Goal: Communication & Community: Participate in discussion

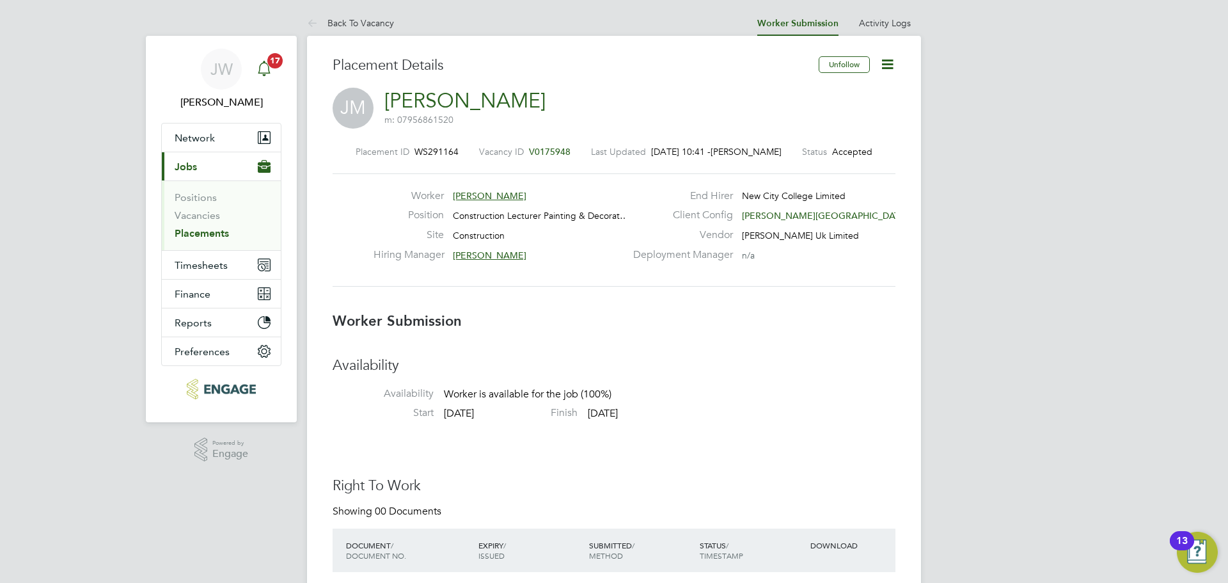
click at [256, 65] on icon "Main navigation" at bounding box center [263, 68] width 15 height 15
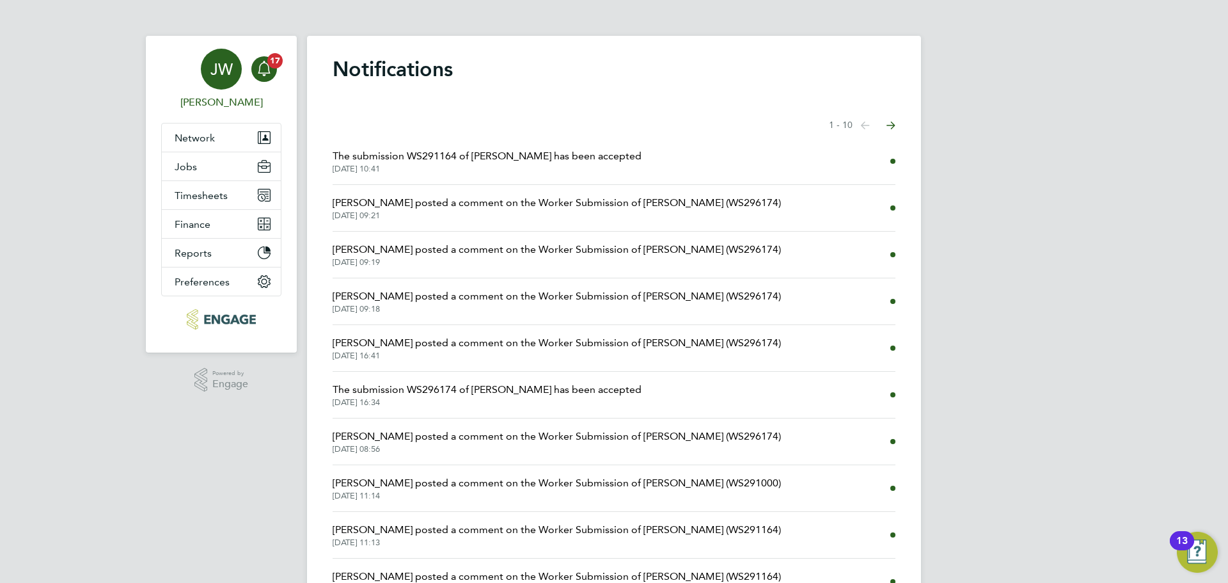
click at [203, 72] on div "JW" at bounding box center [221, 69] width 41 height 41
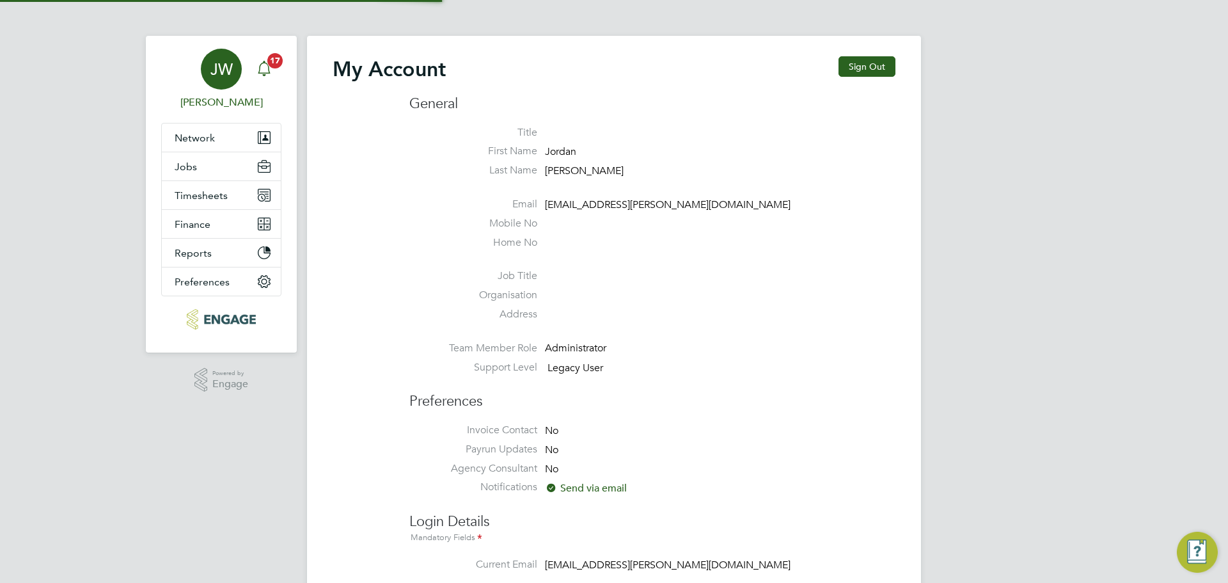
type input "[EMAIL_ADDRESS][PERSON_NAME][DOMAIN_NAME]"
click at [271, 68] on icon "Main navigation" at bounding box center [263, 68] width 15 height 15
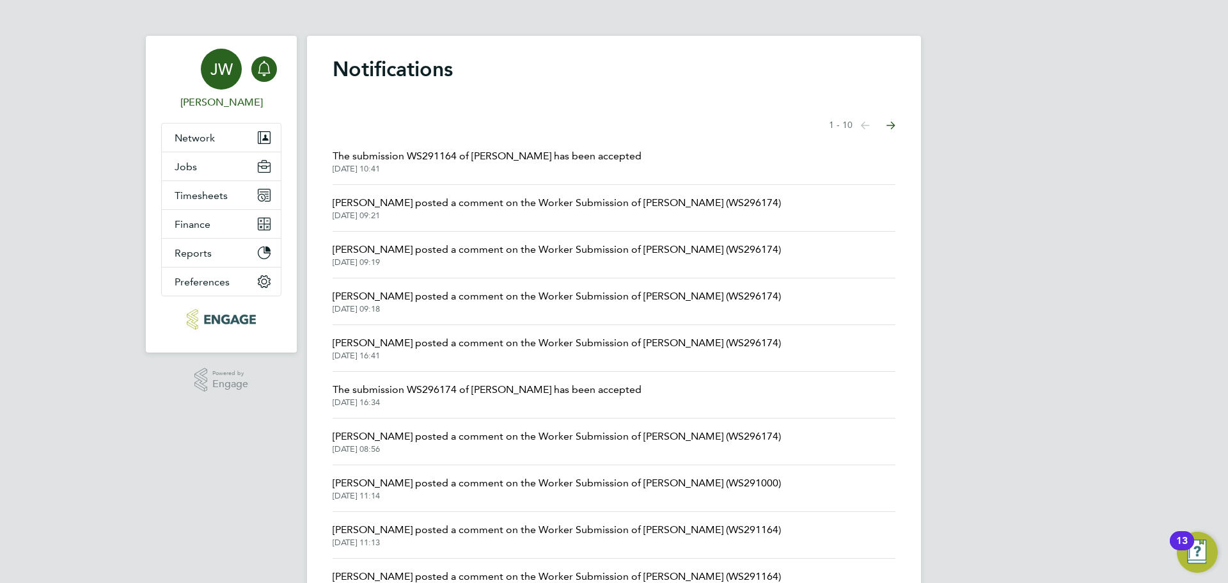
click at [212, 68] on span "JW" at bounding box center [221, 69] width 22 height 17
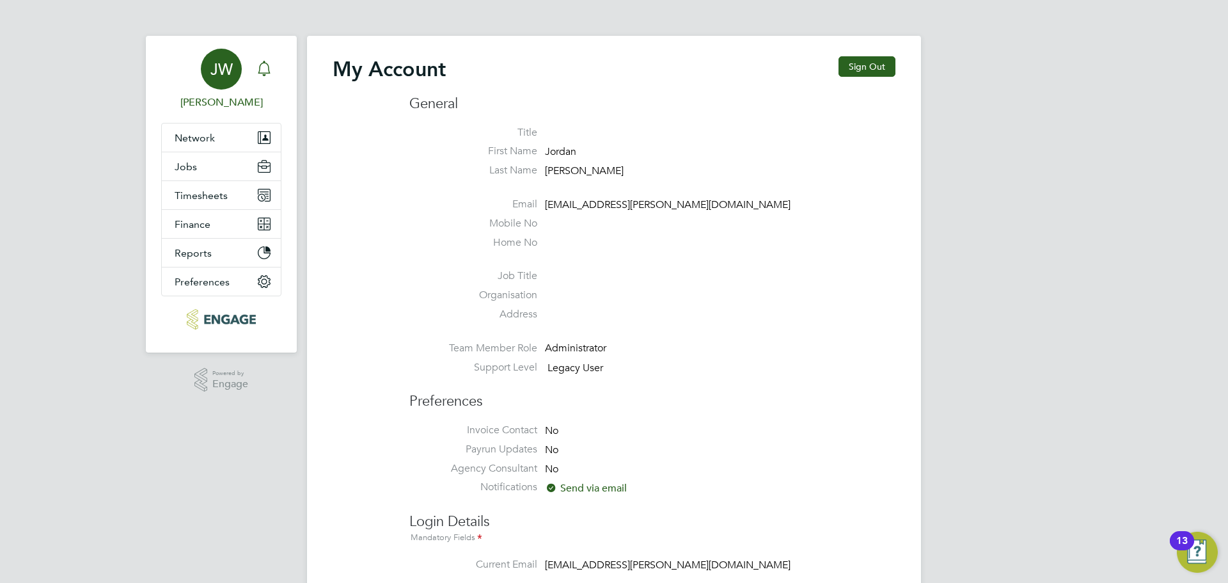
click at [254, 72] on div "Main navigation" at bounding box center [264, 69] width 26 height 26
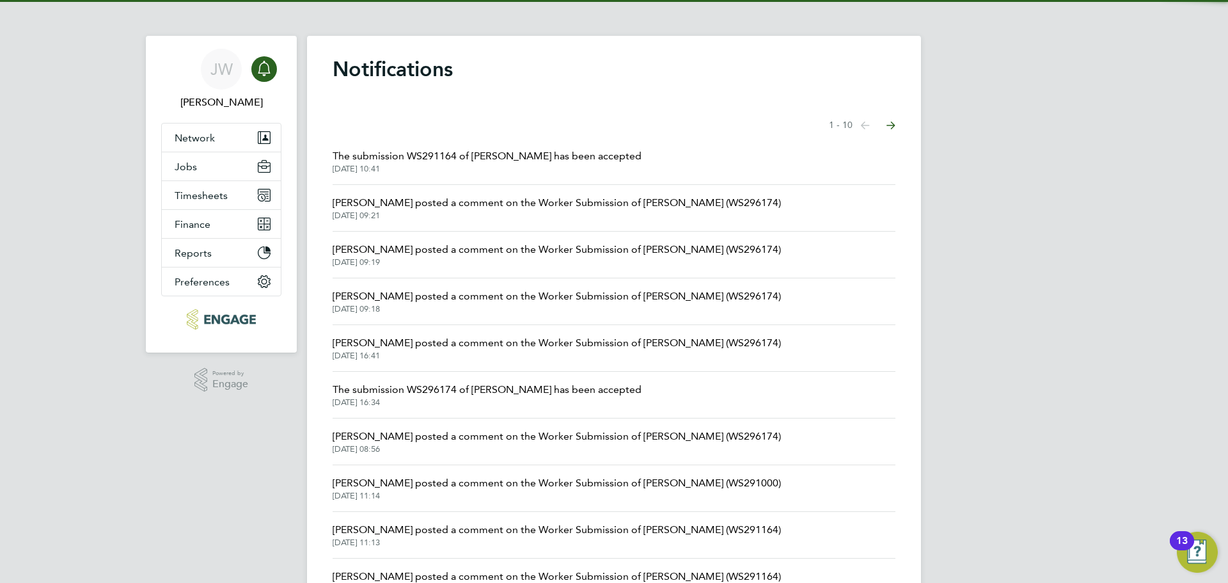
click at [431, 153] on span "The submission WS291164 of [PERSON_NAME] has been accepted" at bounding box center [486, 155] width 309 height 15
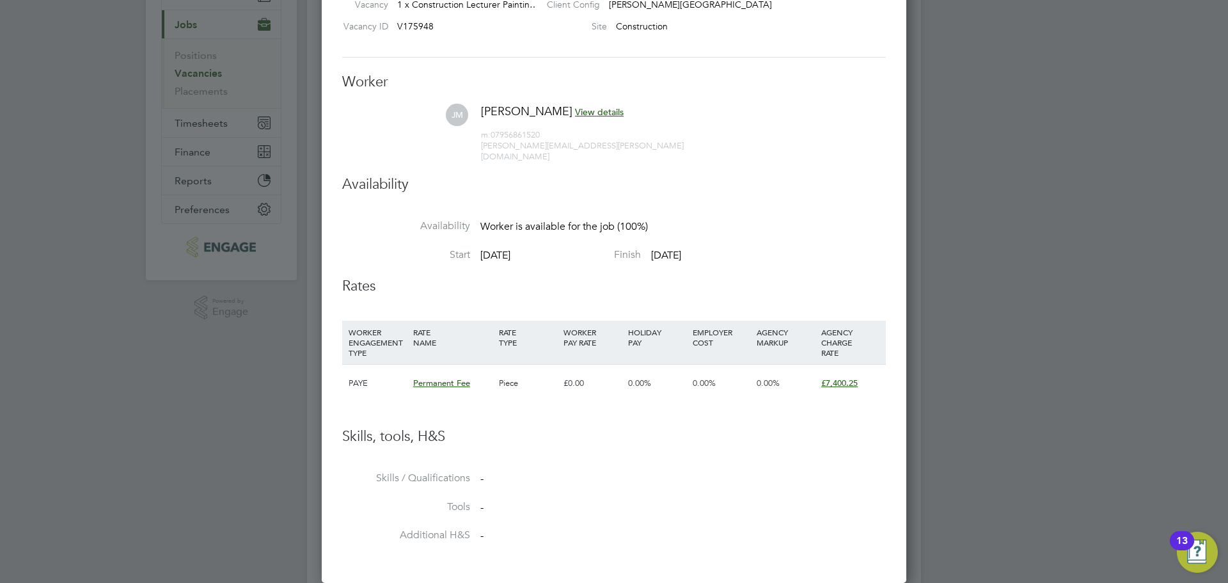
scroll to position [256, 0]
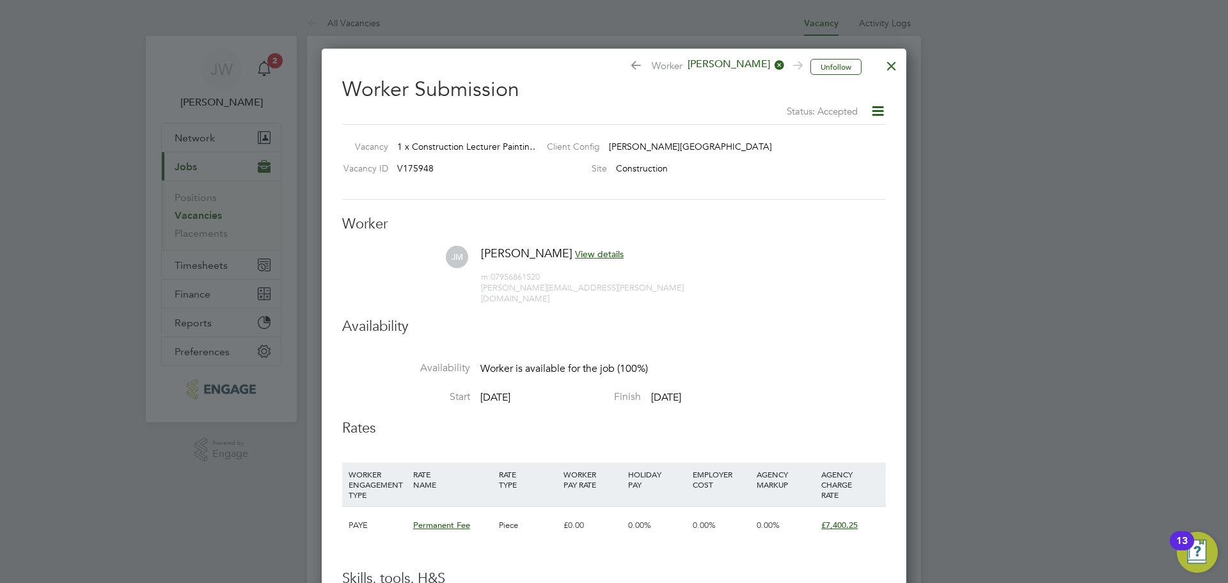
click at [896, 66] on div at bounding box center [891, 62] width 23 height 23
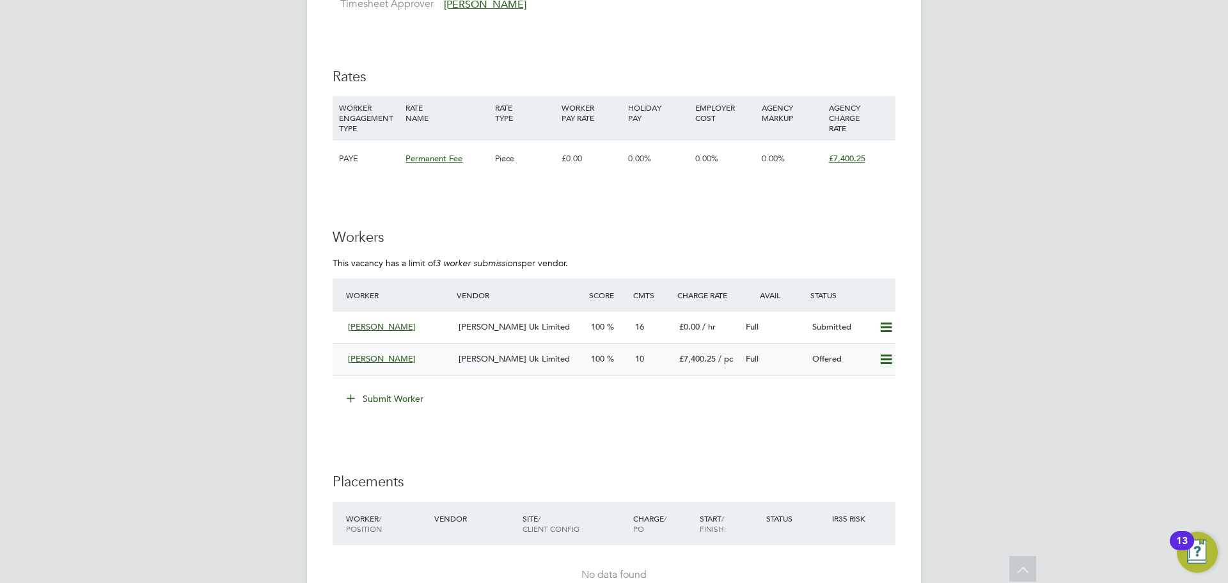
click at [511, 348] on div "[PERSON_NAME] Uk Limited" at bounding box center [519, 358] width 132 height 21
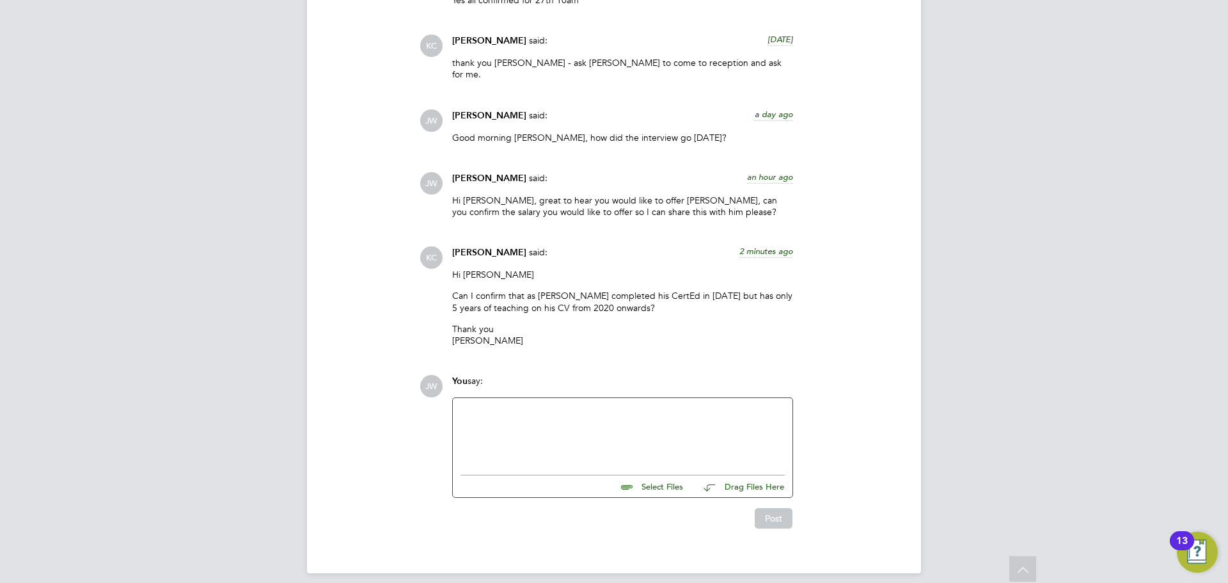
click at [558, 441] on div at bounding box center [622, 432] width 324 height 55
click at [772, 508] on button "Post" at bounding box center [774, 518] width 38 height 20
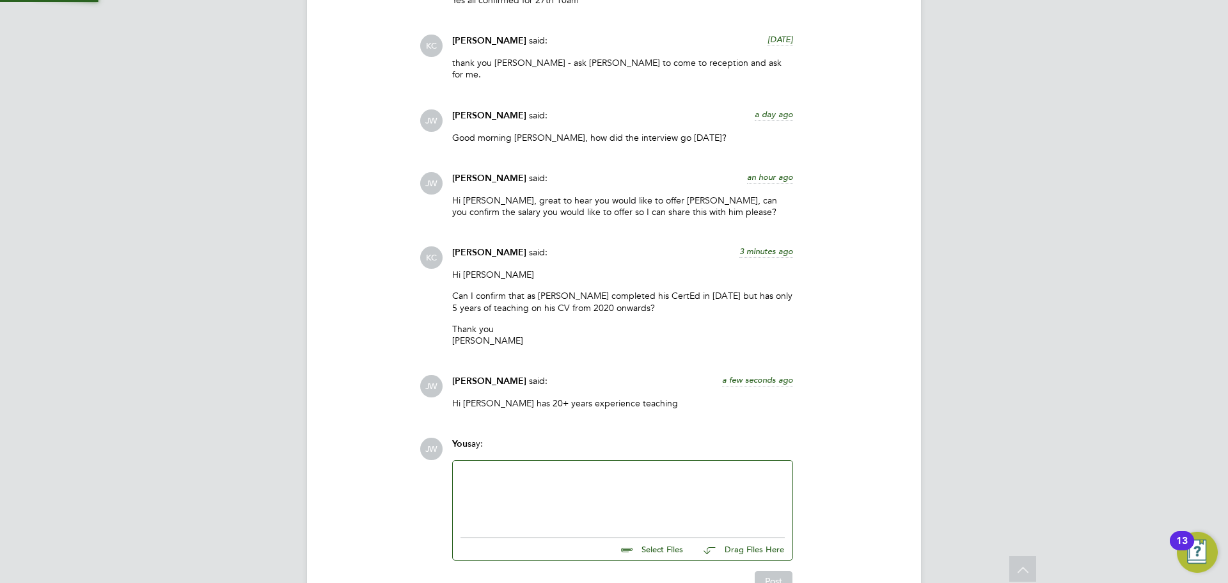
scroll to position [1836, 0]
